Goal: Task Accomplishment & Management: Manage account settings

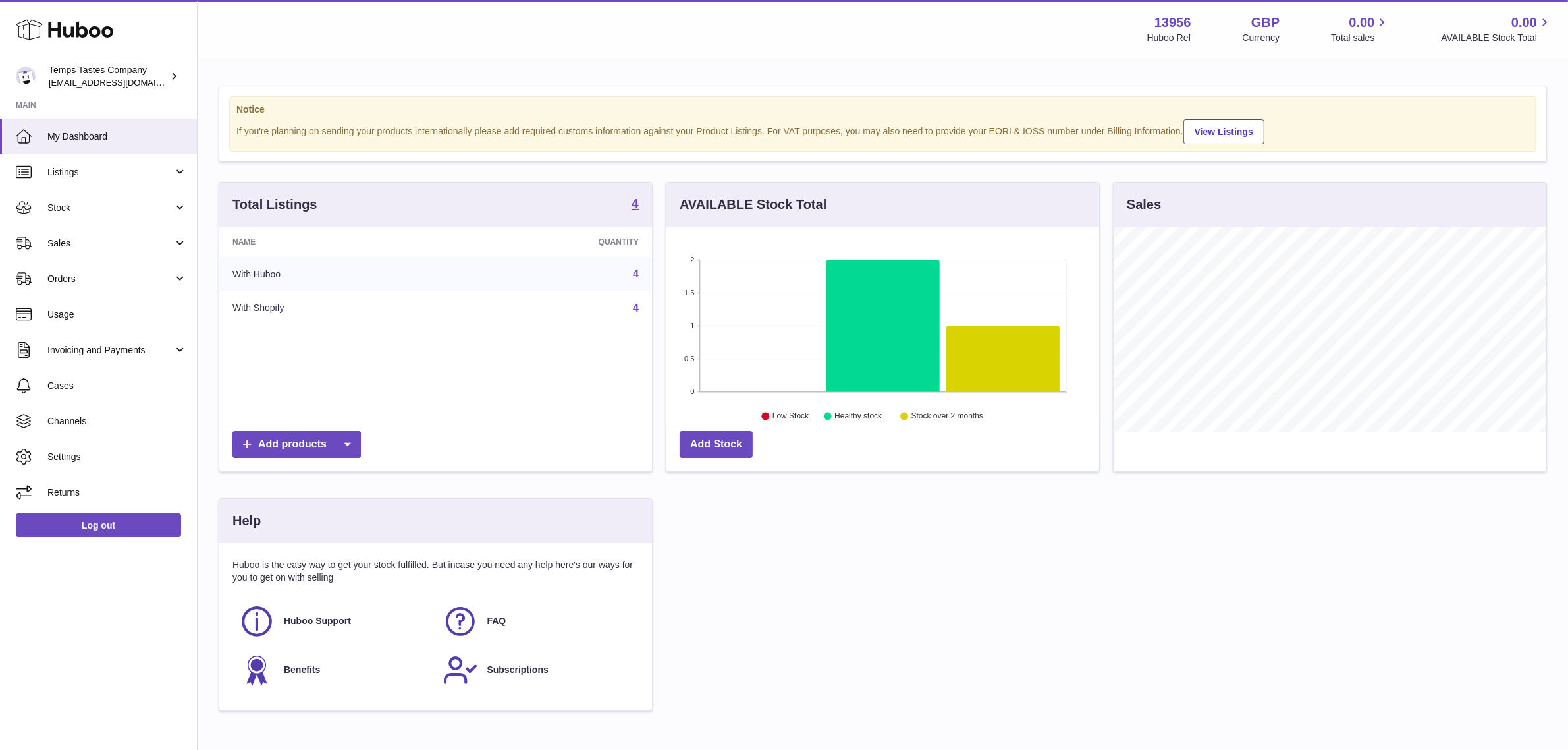
scroll to position [205, 433]
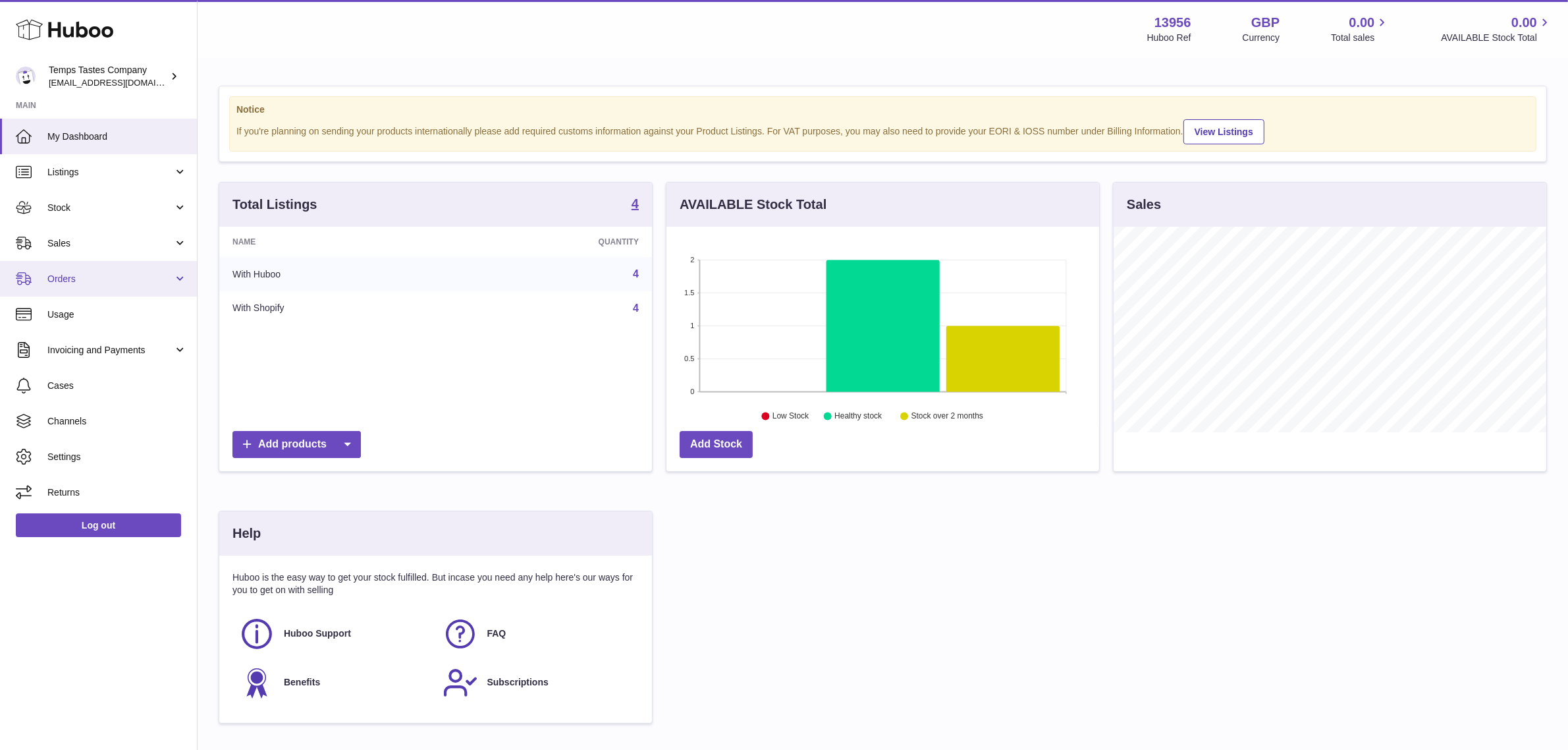
click at [123, 279] on span "Orders" at bounding box center [110, 279] width 126 height 13
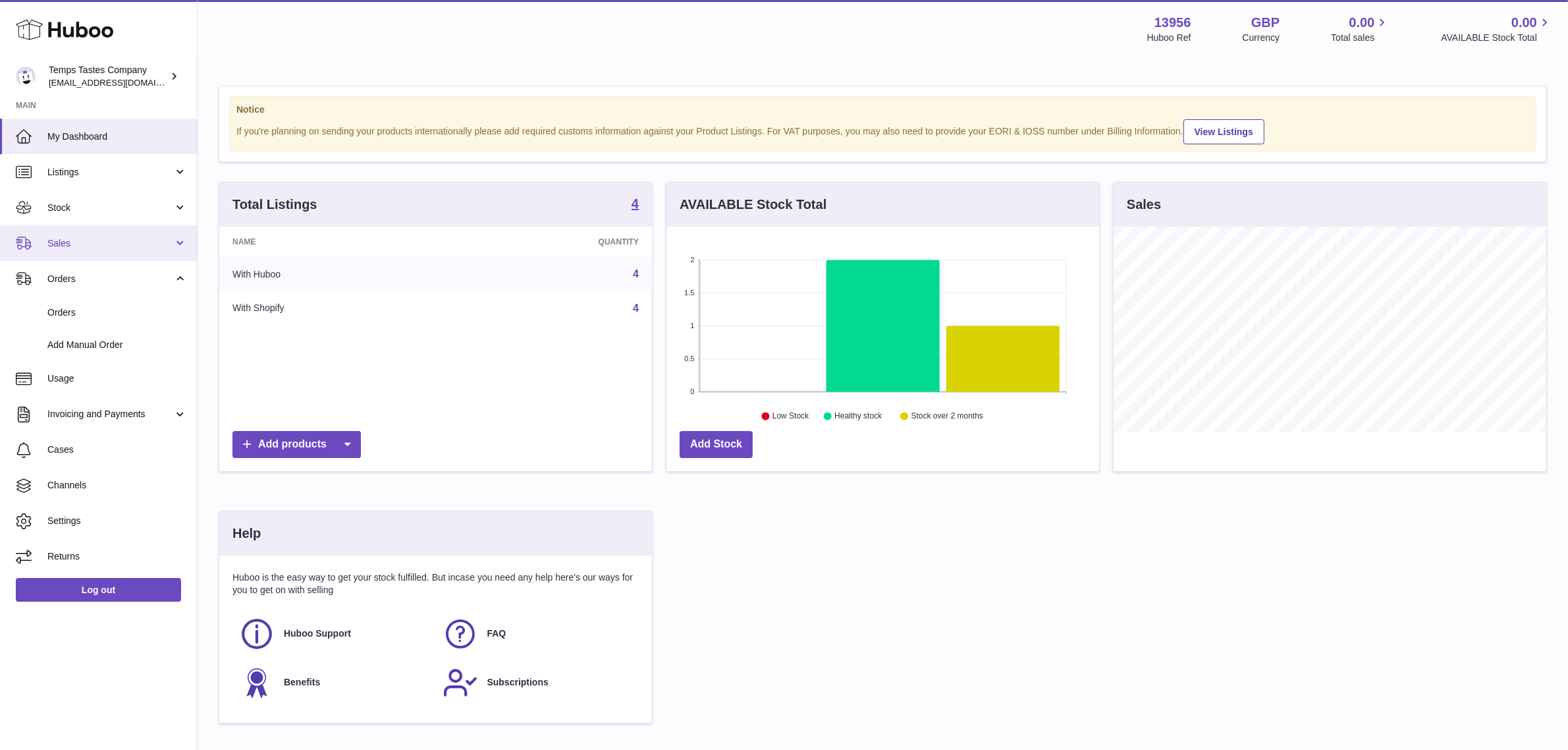
click at [139, 231] on link "Sales" at bounding box center [98, 243] width 196 height 36
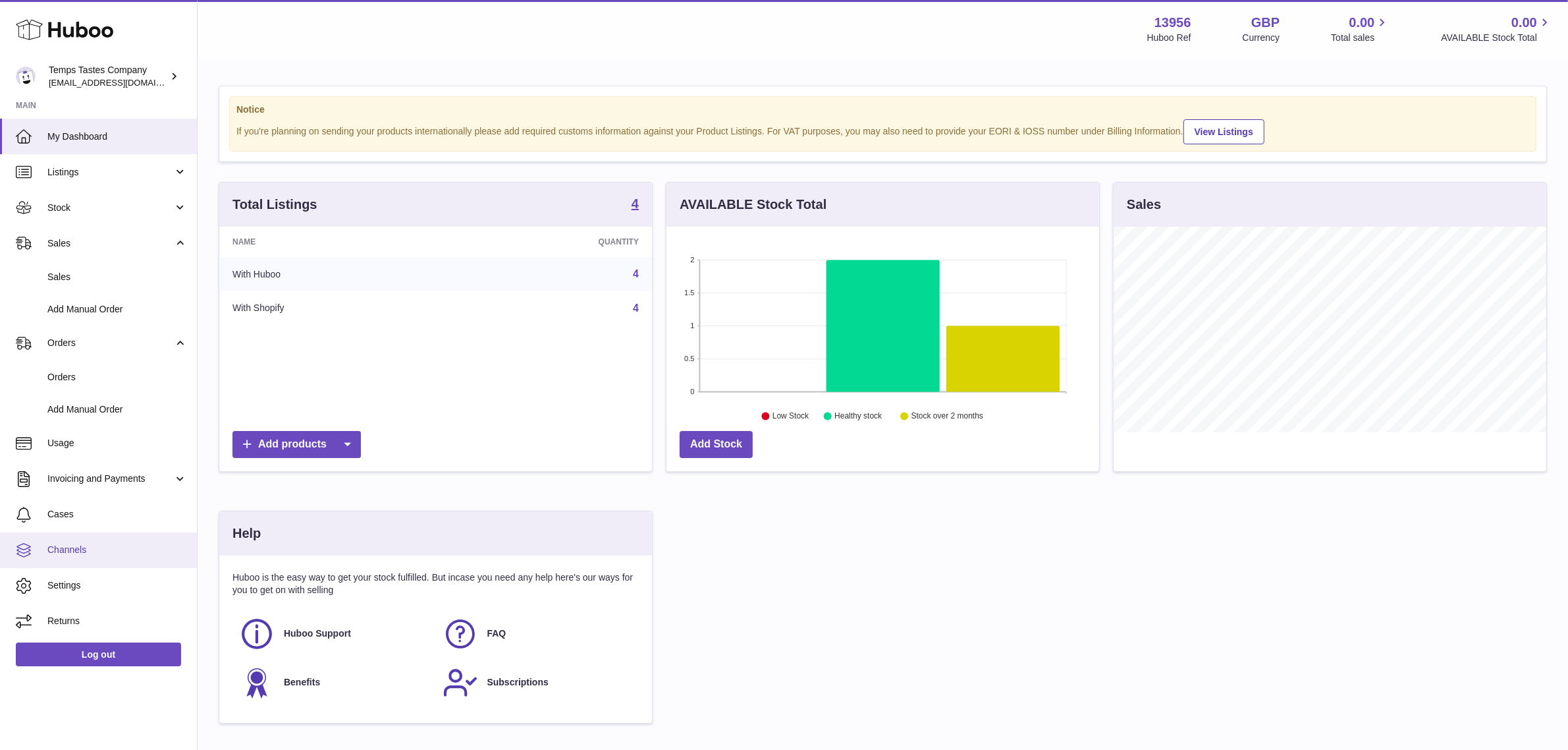
click at [88, 548] on span "Channels" at bounding box center [117, 550] width 139 height 13
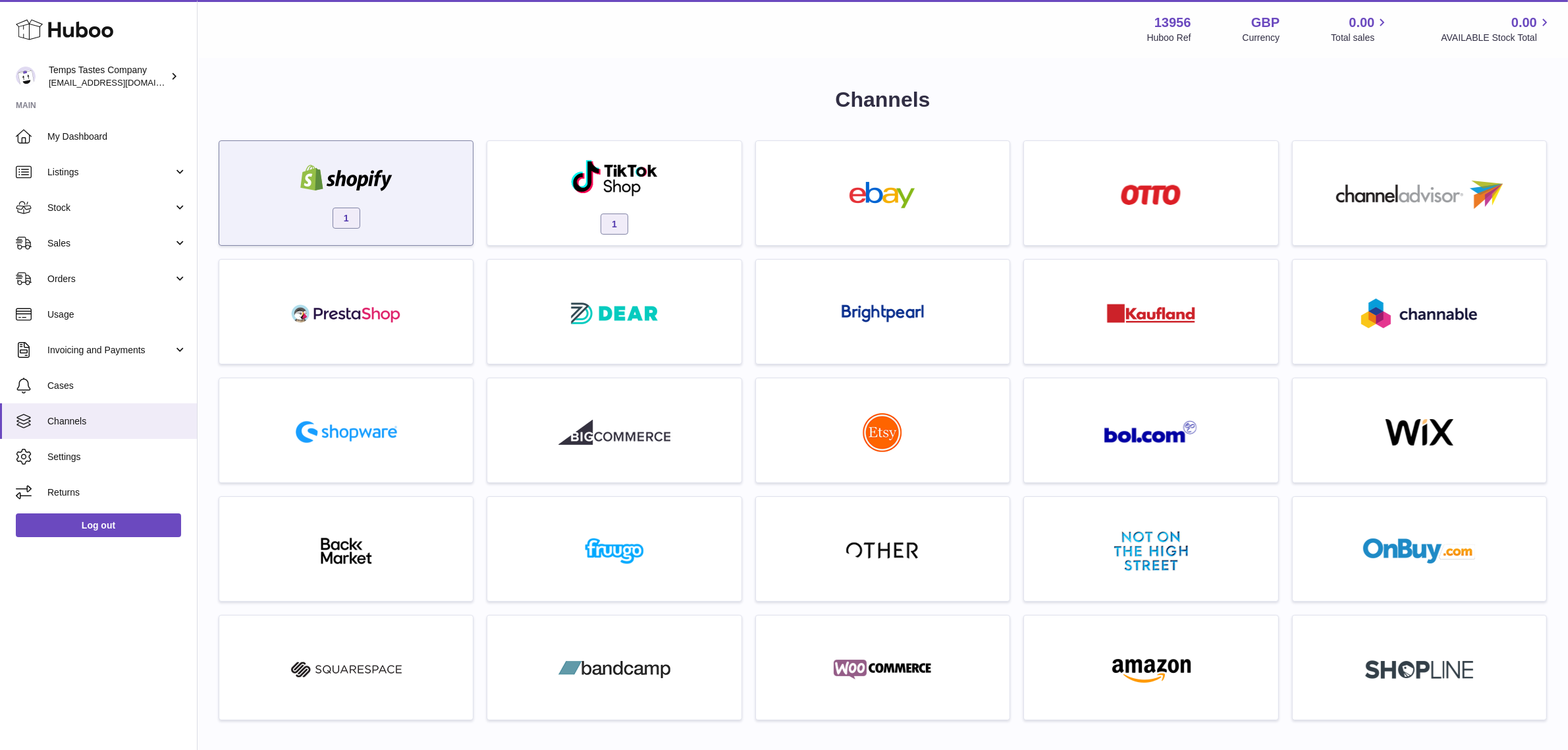
click at [414, 223] on div "1" at bounding box center [345, 196] width 240 height 84
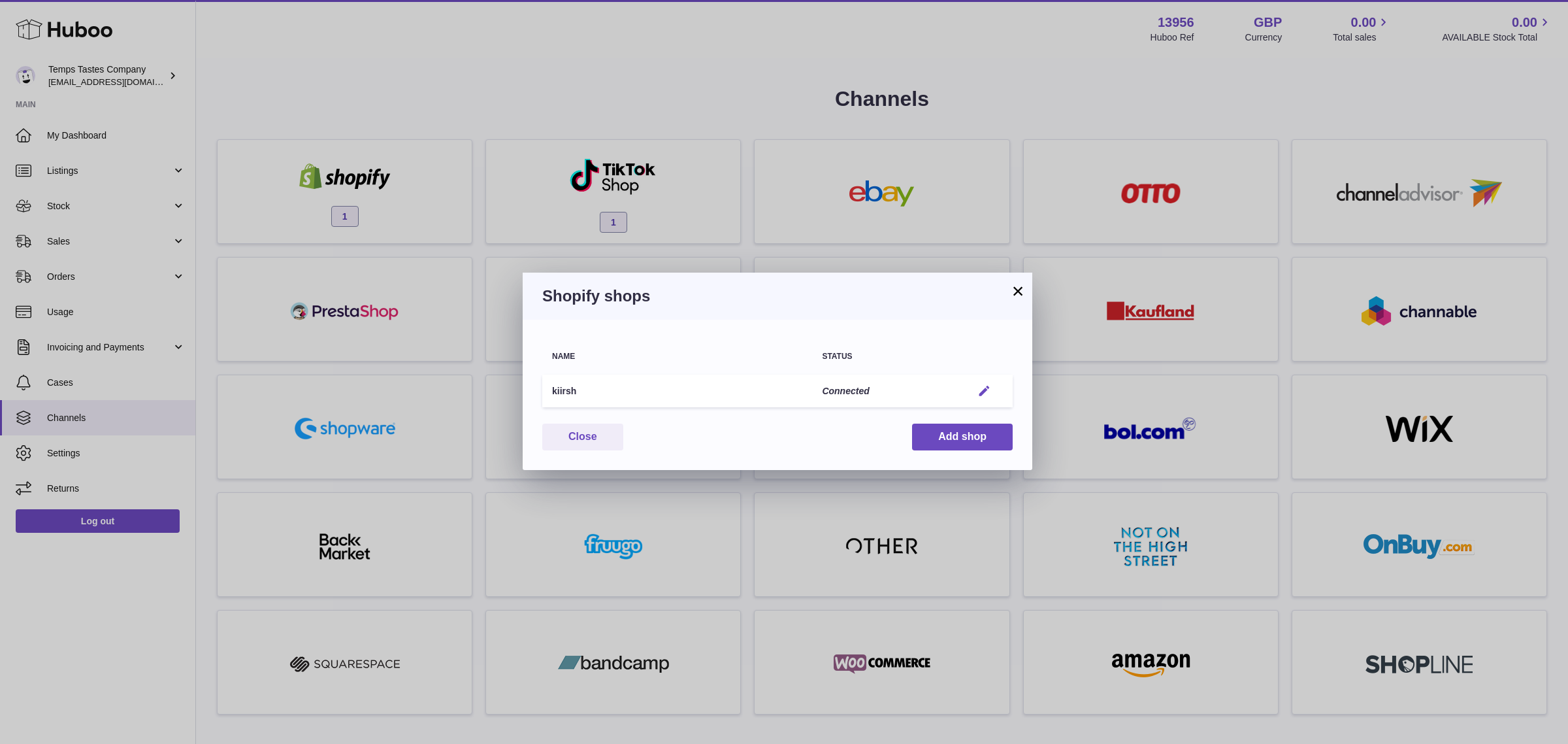
click at [985, 389] on em "button" at bounding box center [984, 391] width 13 height 13
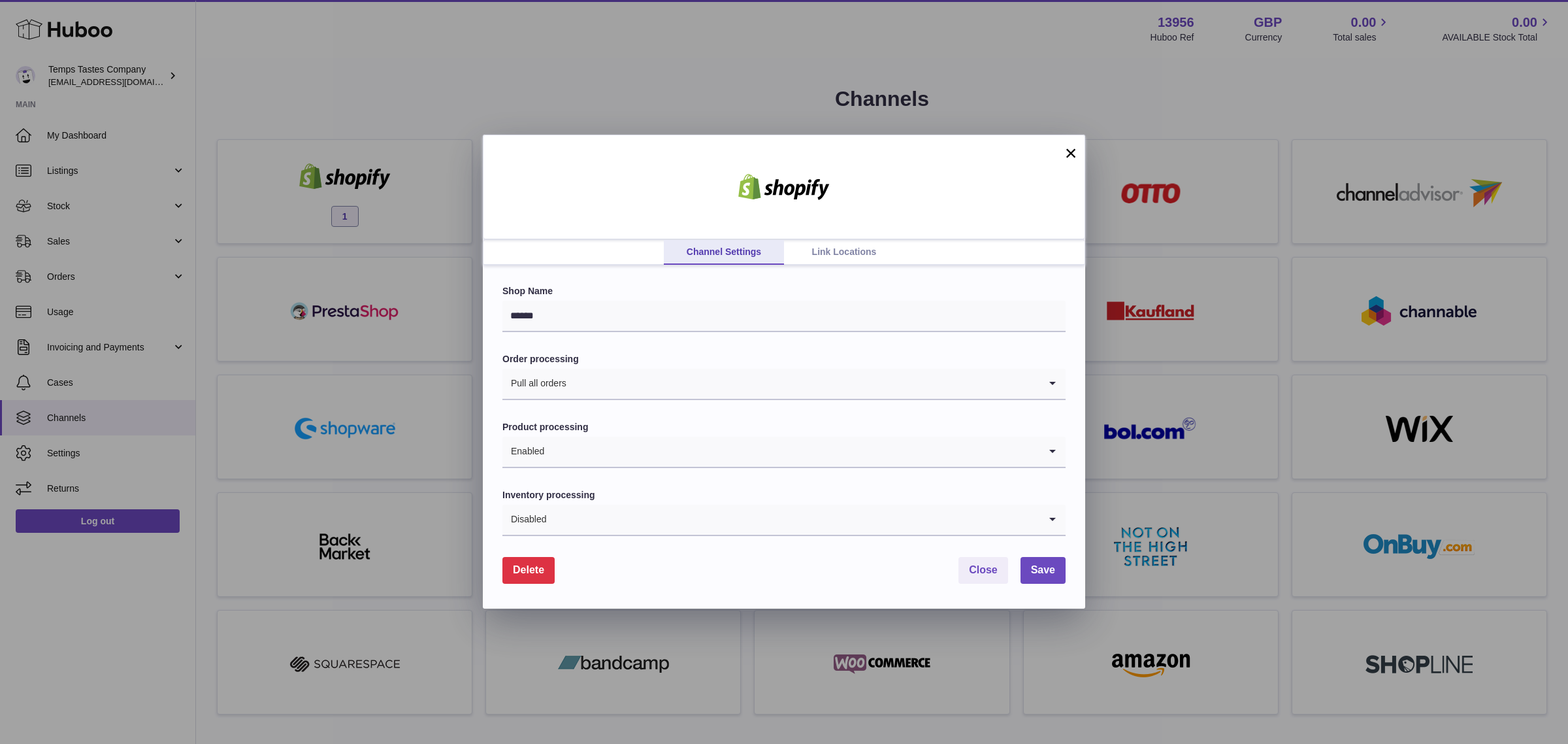
click at [846, 258] on link "Link Locations" at bounding box center [844, 252] width 120 height 25
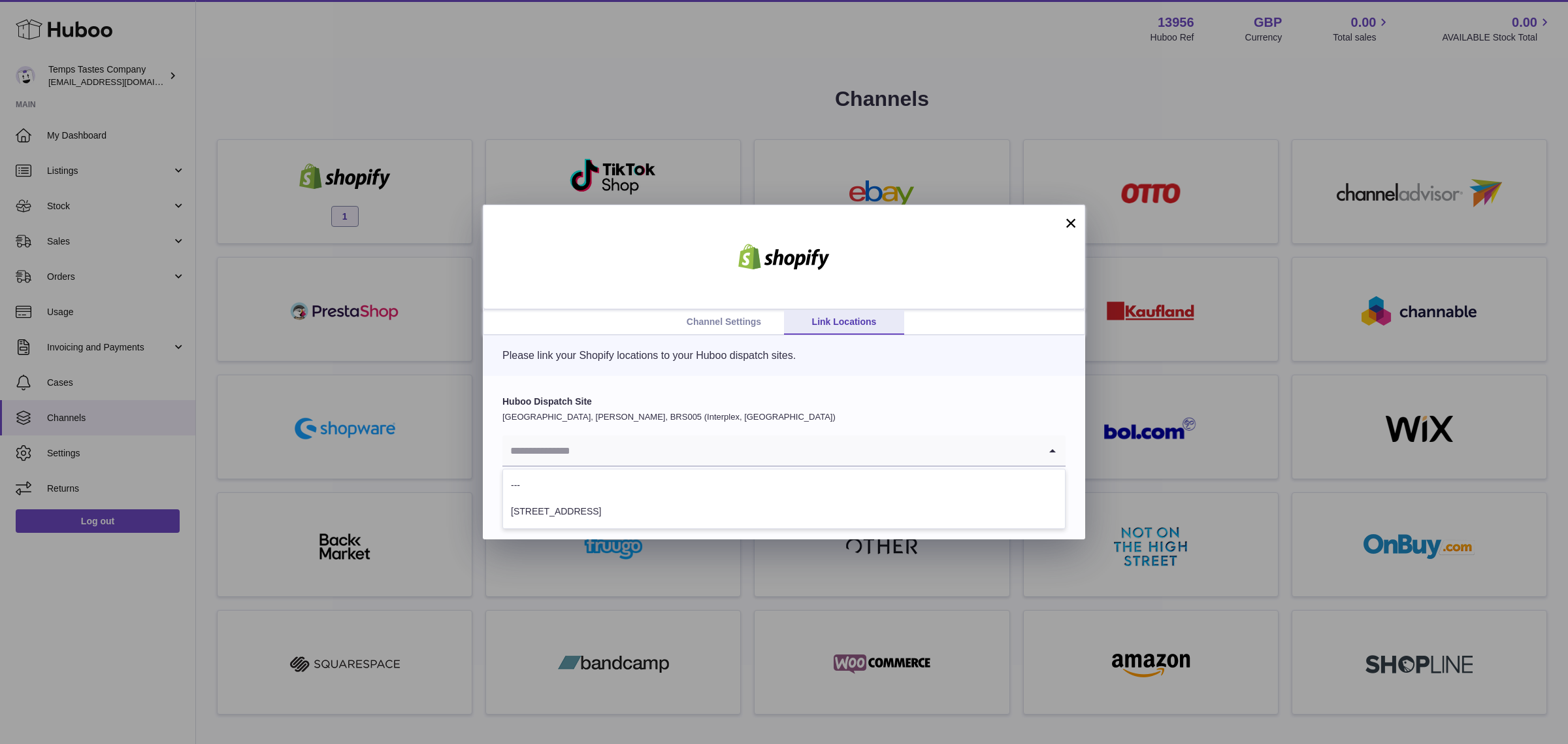
click at [755, 459] on input "Search for option" at bounding box center [771, 450] width 537 height 30
click at [871, 389] on div "Huboo Dispatch Site [GEOGRAPHIC_DATA], [PERSON_NAME], BRS005 (Interplex, [GEOGR…" at bounding box center [784, 458] width 602 height 164
click at [576, 451] on input "Search for option" at bounding box center [771, 450] width 537 height 30
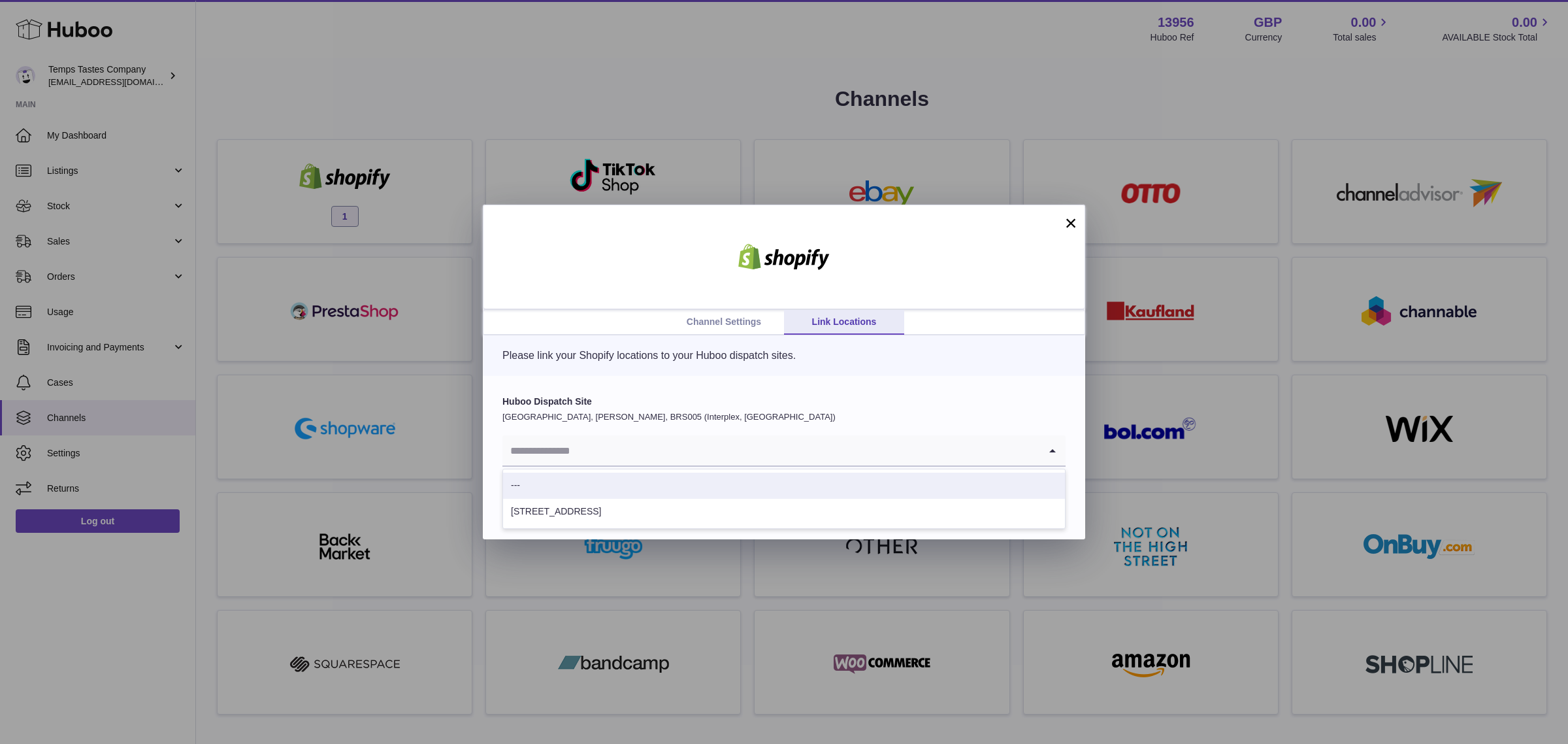
click at [794, 387] on div "Huboo Dispatch Site [GEOGRAPHIC_DATA], [PERSON_NAME], BRS005 (Interplex, [GEOGR…" at bounding box center [784, 458] width 602 height 164
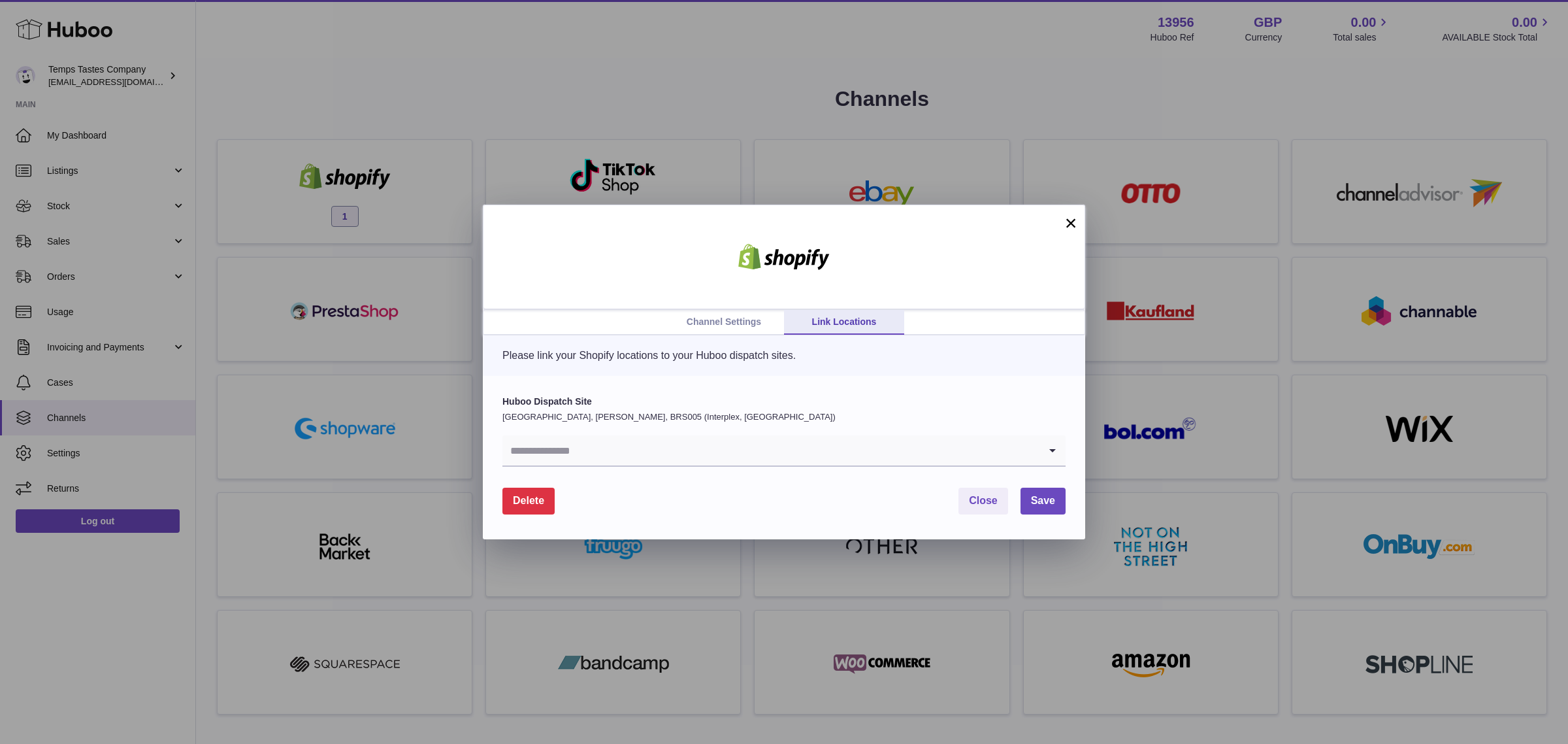
click at [1063, 227] on button "×" at bounding box center [1071, 223] width 16 height 16
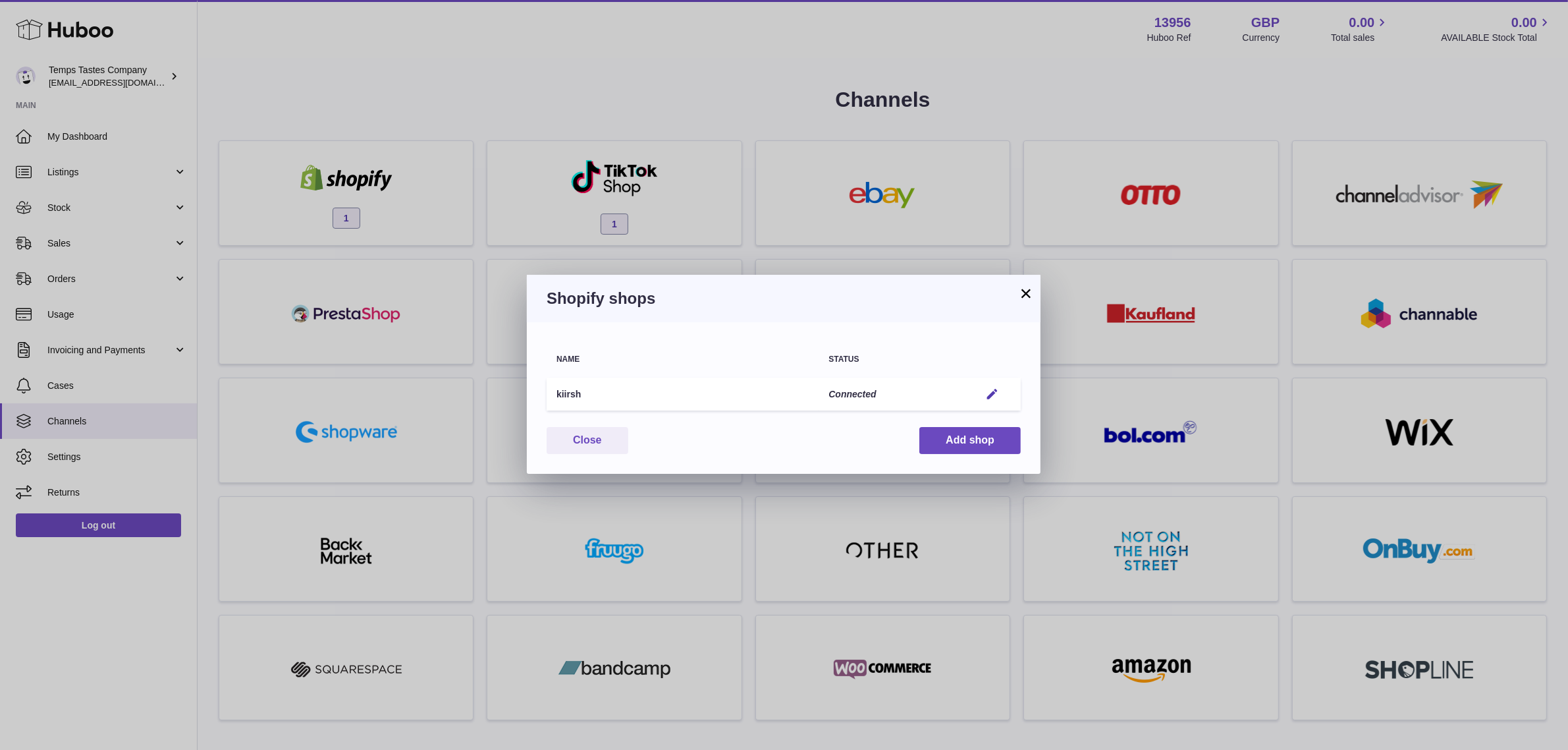
click at [1021, 292] on button "×" at bounding box center [1026, 293] width 16 height 16
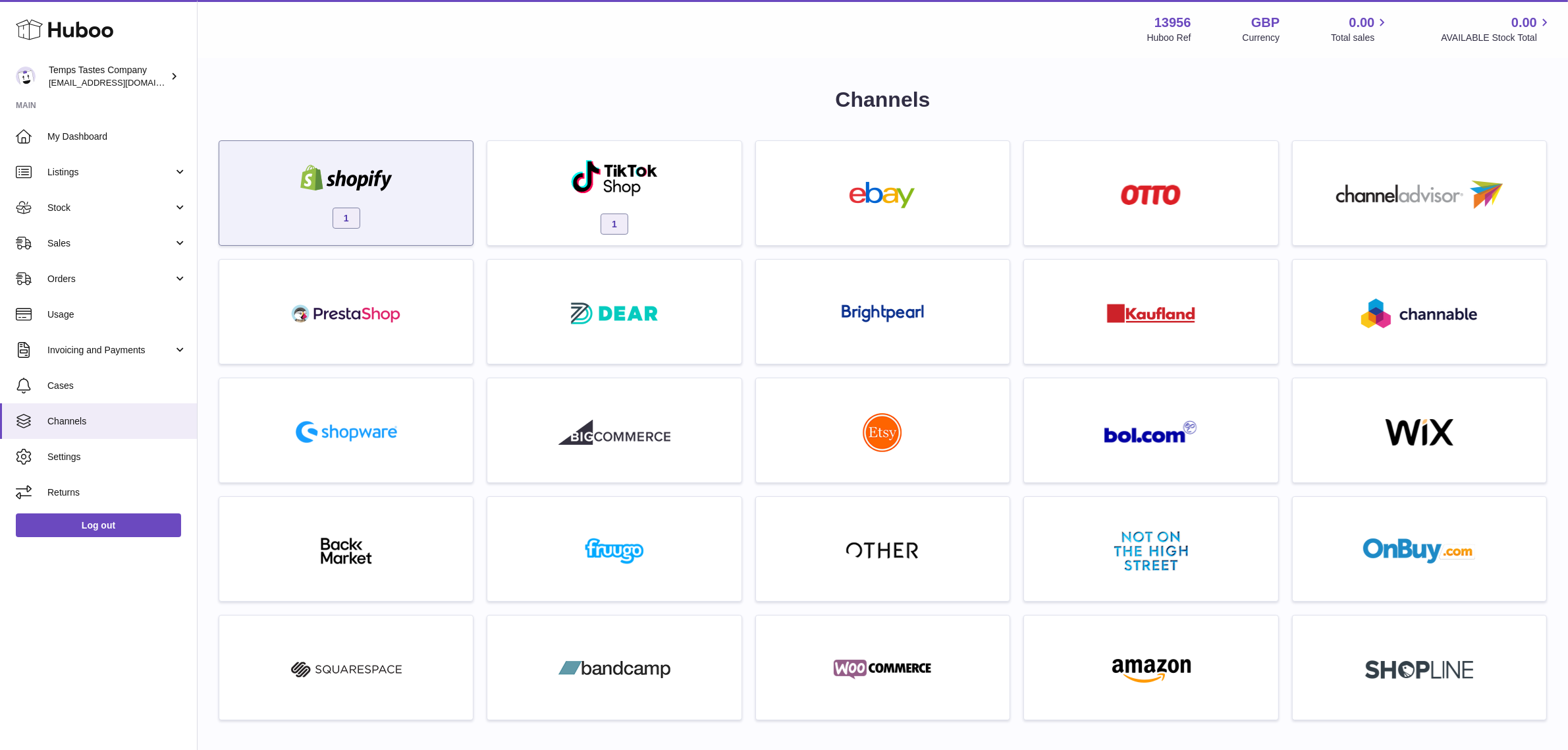
click at [353, 218] on span "1" at bounding box center [346, 218] width 28 height 21
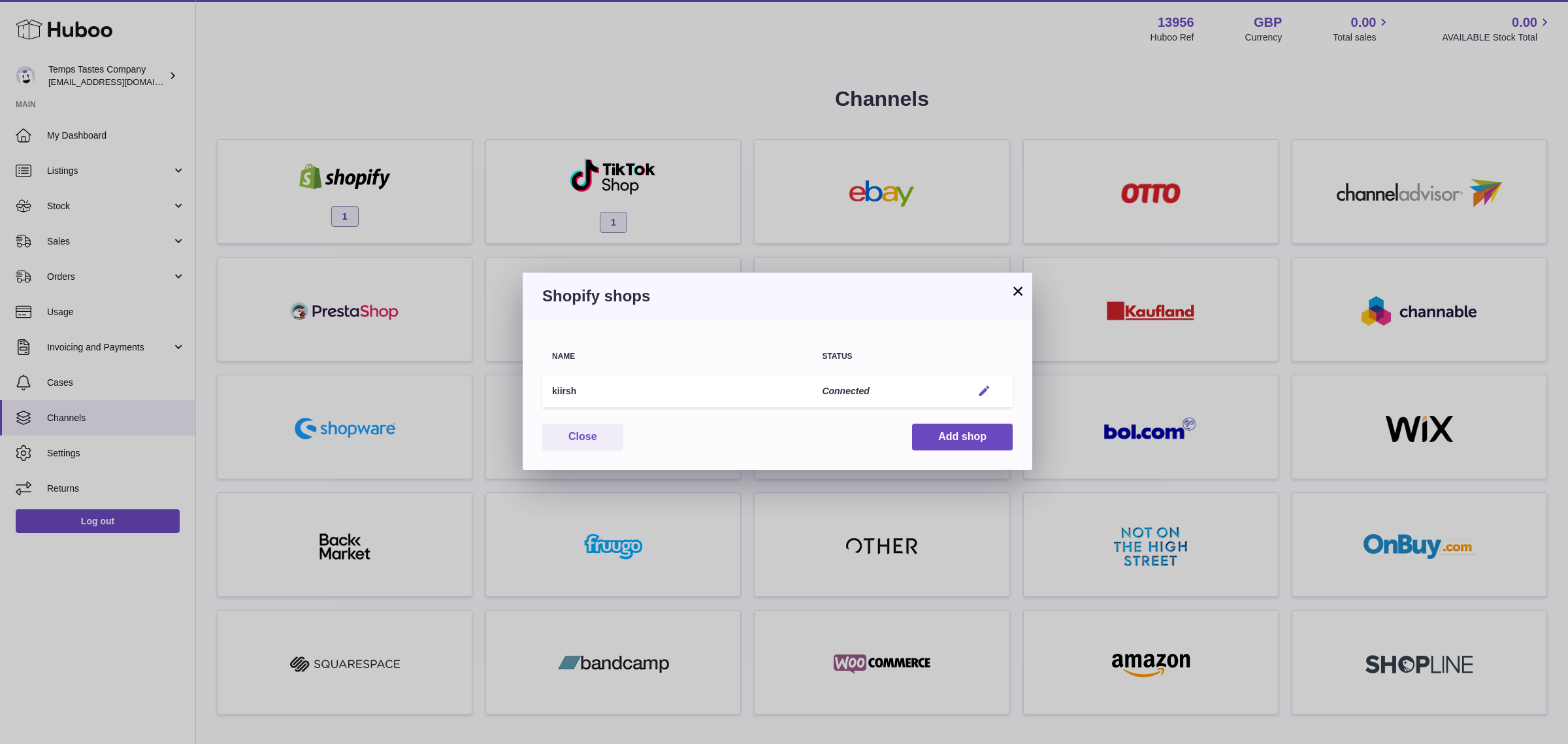
click at [984, 389] on em "button" at bounding box center [984, 391] width 13 height 13
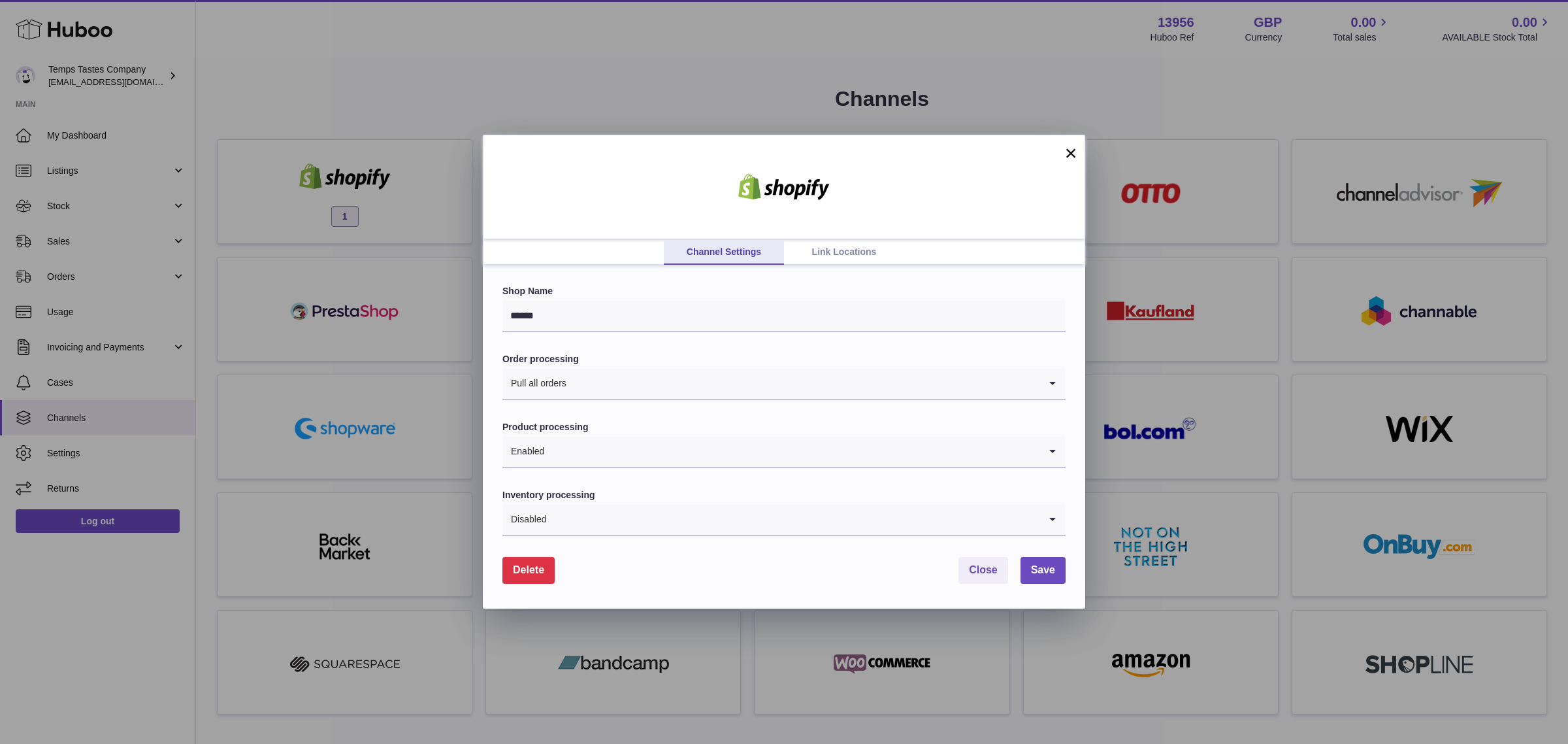
click at [822, 249] on link "Link Locations" at bounding box center [844, 252] width 120 height 25
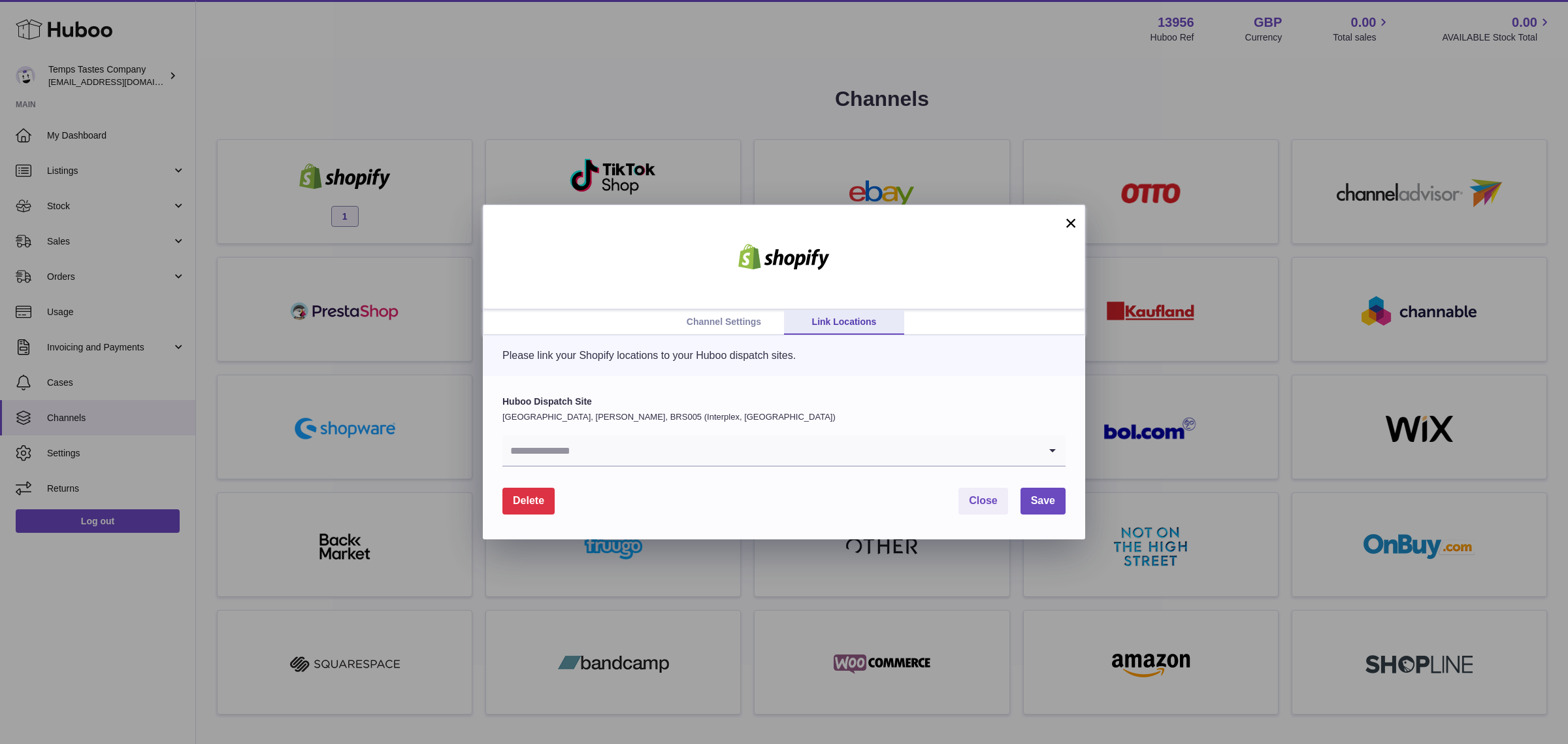
click at [752, 458] on input "Search for option" at bounding box center [771, 450] width 537 height 30
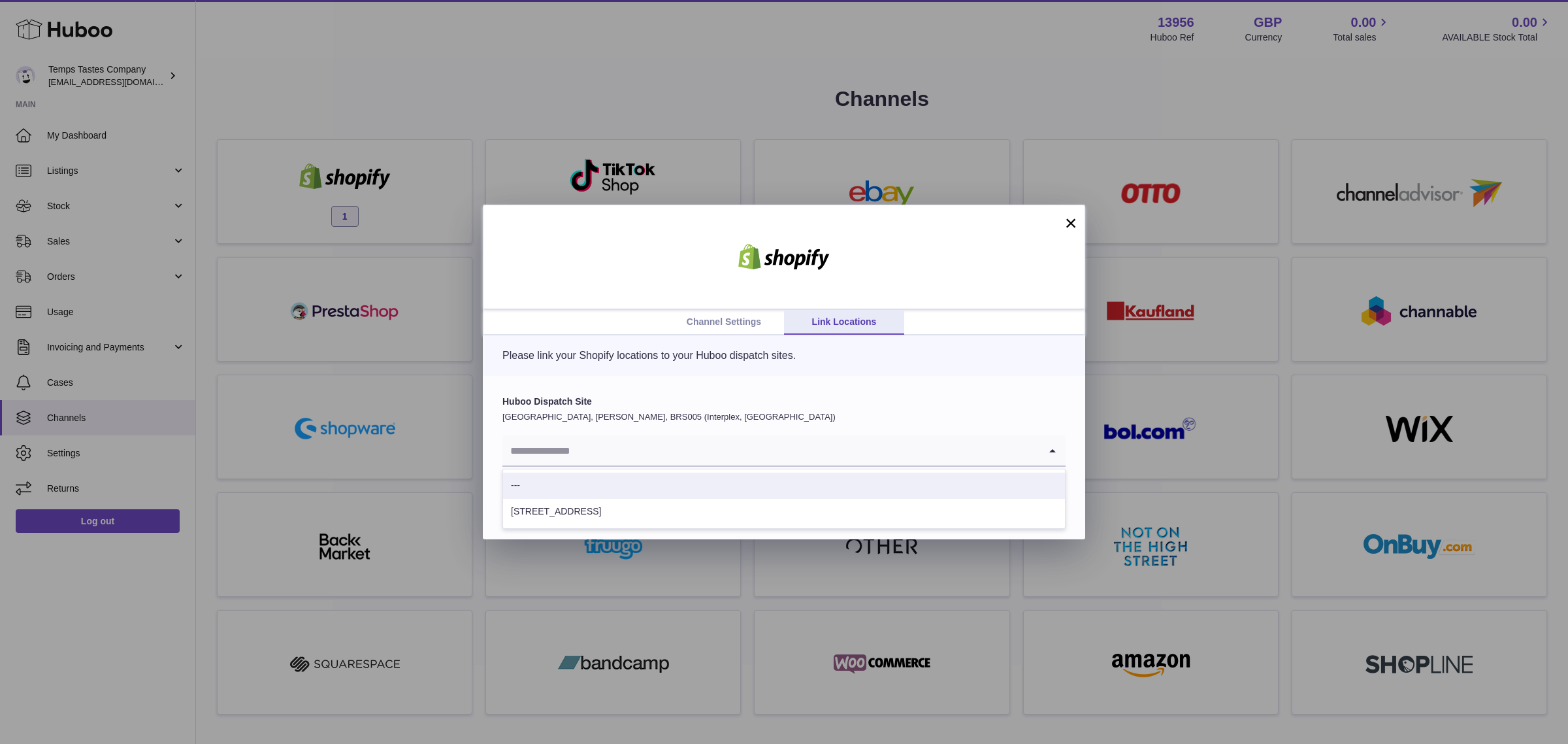
click at [1075, 217] on button "×" at bounding box center [1071, 223] width 16 height 16
